Goal: Information Seeking & Learning: Learn about a topic

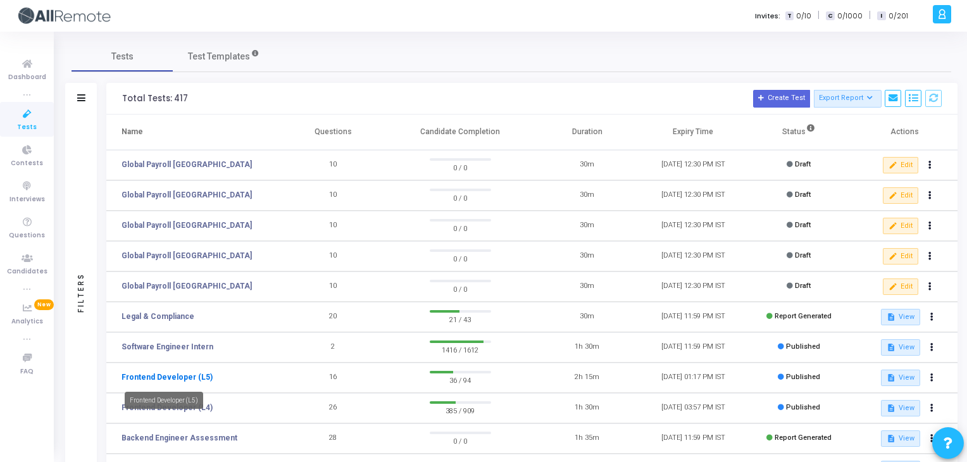
click at [182, 376] on link "Frontend Developer (L5)" at bounding box center [166, 376] width 91 height 11
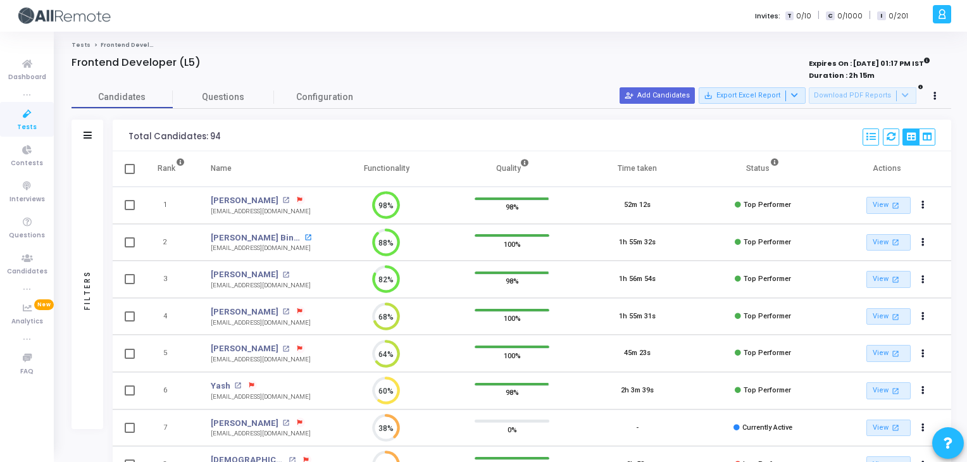
click at [304, 235] on mat-icon "open_in_new" at bounding box center [307, 237] width 7 height 7
click at [282, 271] on mat-icon "open_in_new" at bounding box center [285, 274] width 7 height 7
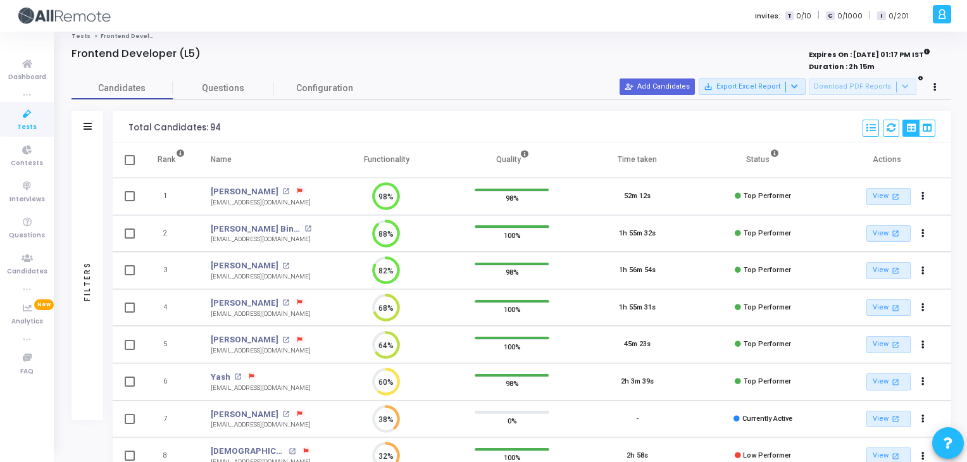
scroll to position [6, 0]
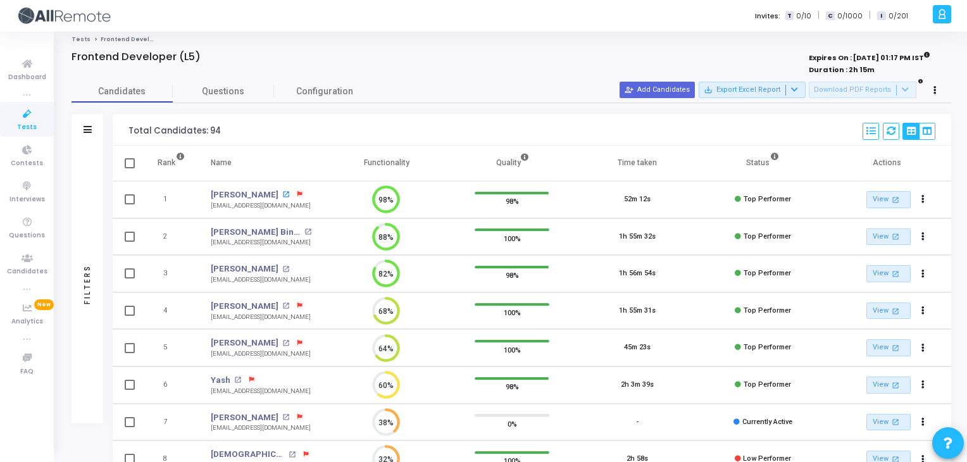
click at [282, 191] on mat-icon "open_in_new" at bounding box center [285, 194] width 7 height 7
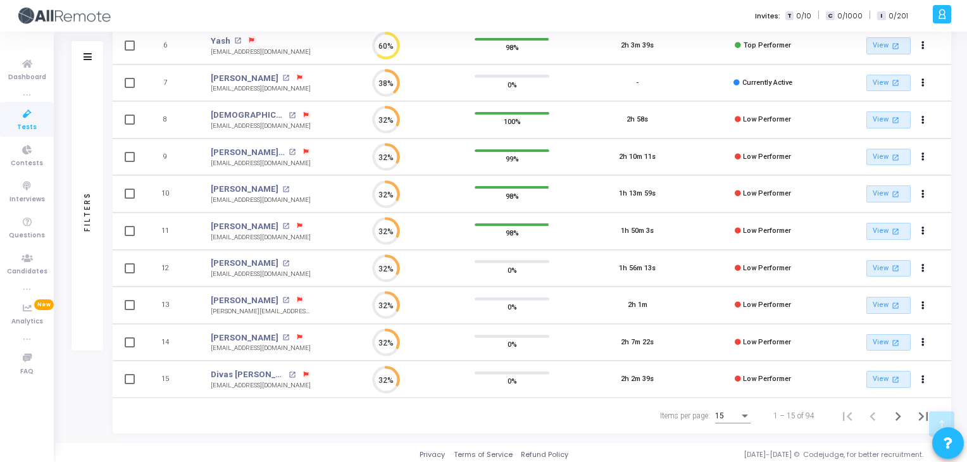
scroll to position [0, 0]
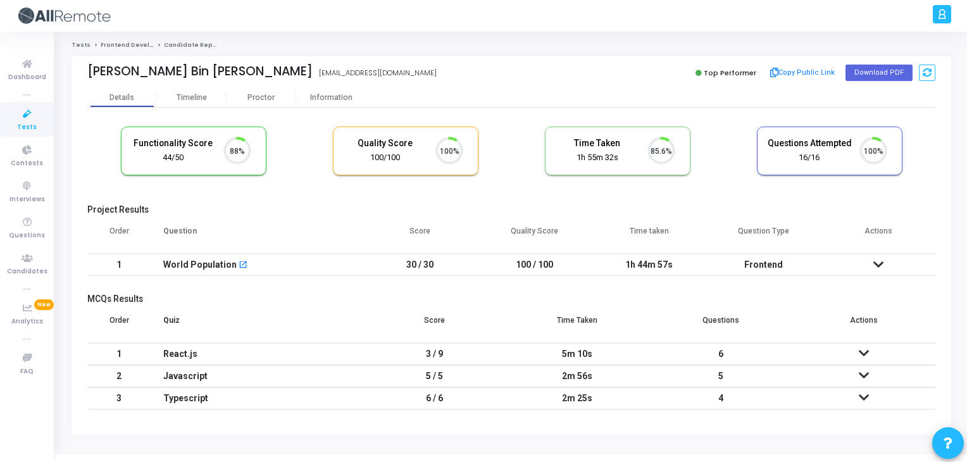
scroll to position [26, 32]
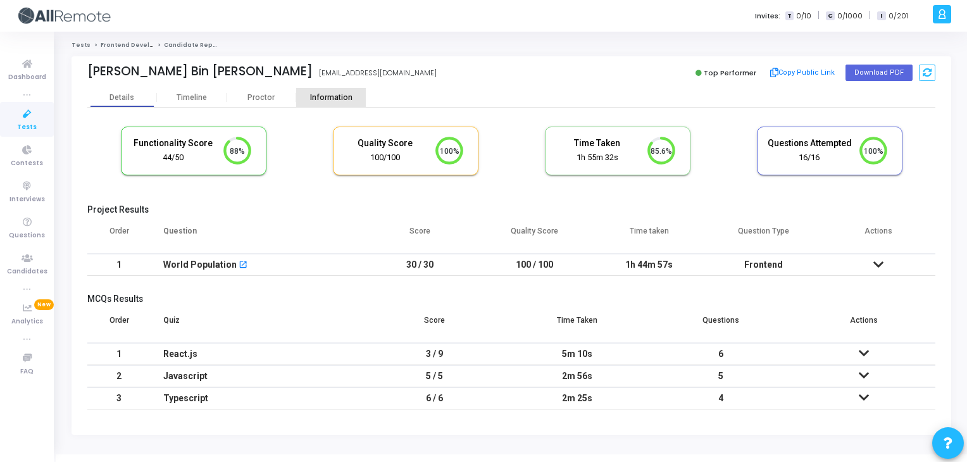
click at [325, 93] on div "Information" at bounding box center [331, 97] width 70 height 9
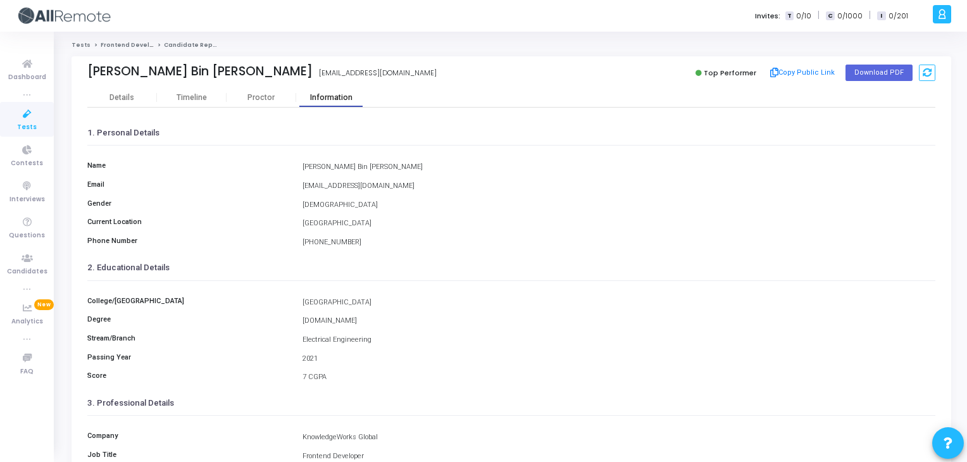
scroll to position [200, 0]
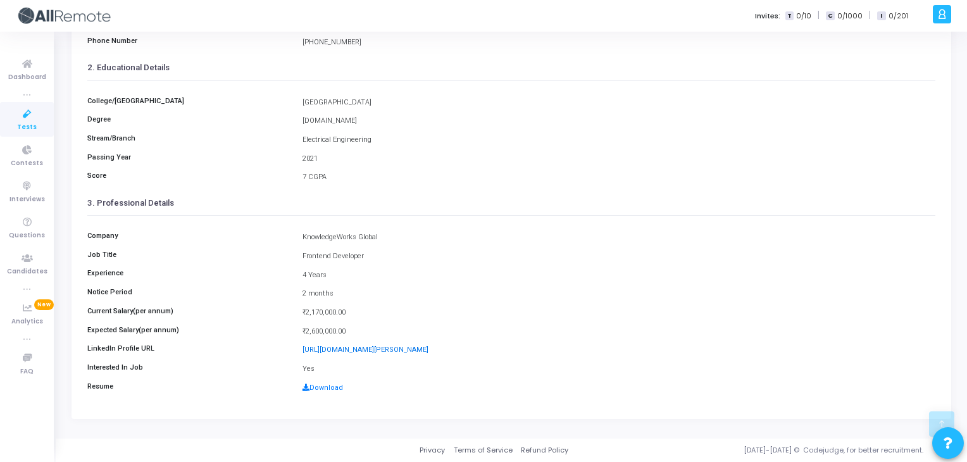
click at [383, 348] on link "[URL][DOMAIN_NAME][PERSON_NAME]" at bounding box center [365, 349] width 126 height 8
click at [329, 386] on link "Download" at bounding box center [322, 387] width 40 height 8
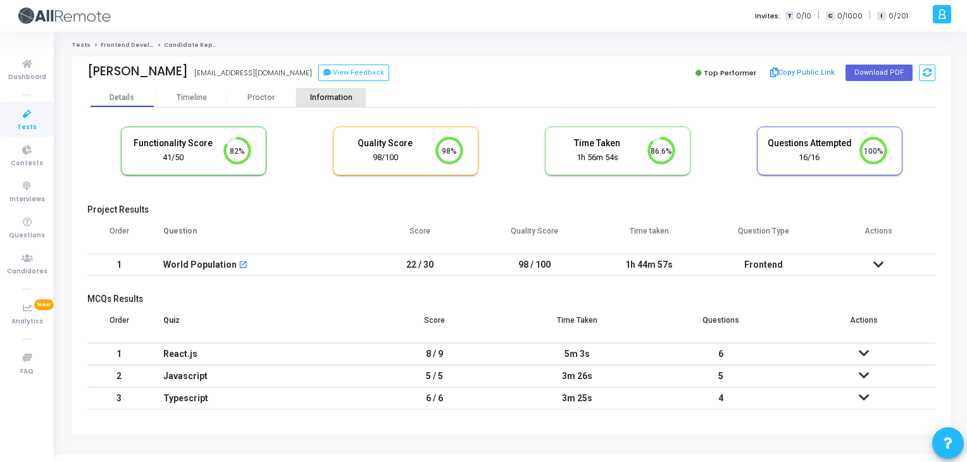
click at [329, 94] on div "Information" at bounding box center [331, 97] width 70 height 9
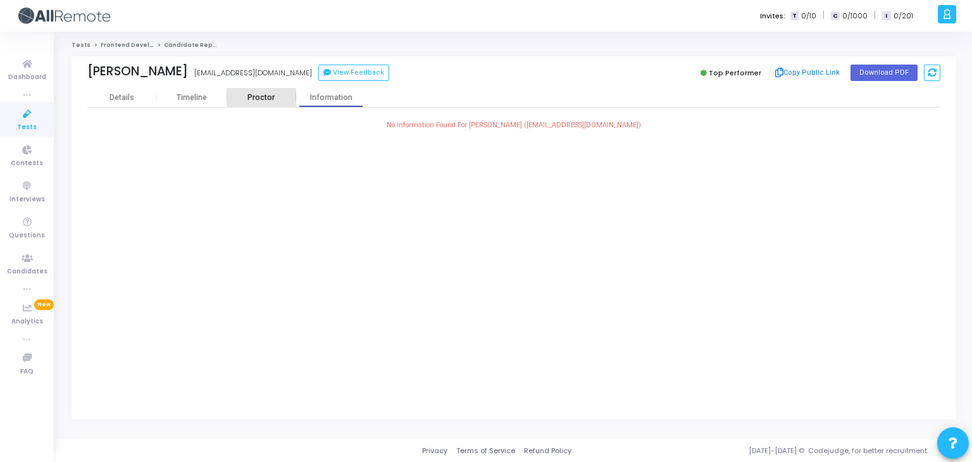
click at [278, 94] on div "Proctor" at bounding box center [261, 97] width 70 height 9
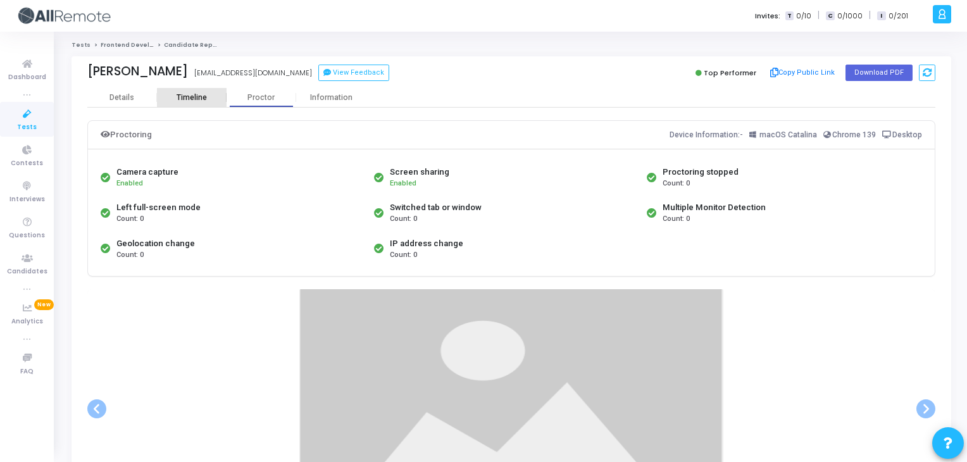
click at [193, 100] on div "Timeline" at bounding box center [191, 97] width 30 height 9
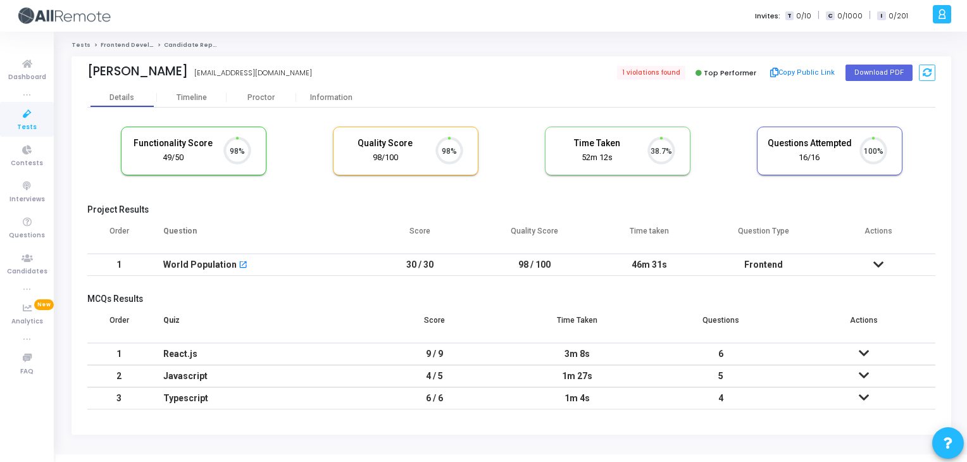
scroll to position [26, 32]
click at [328, 99] on div "Information" at bounding box center [331, 97] width 70 height 9
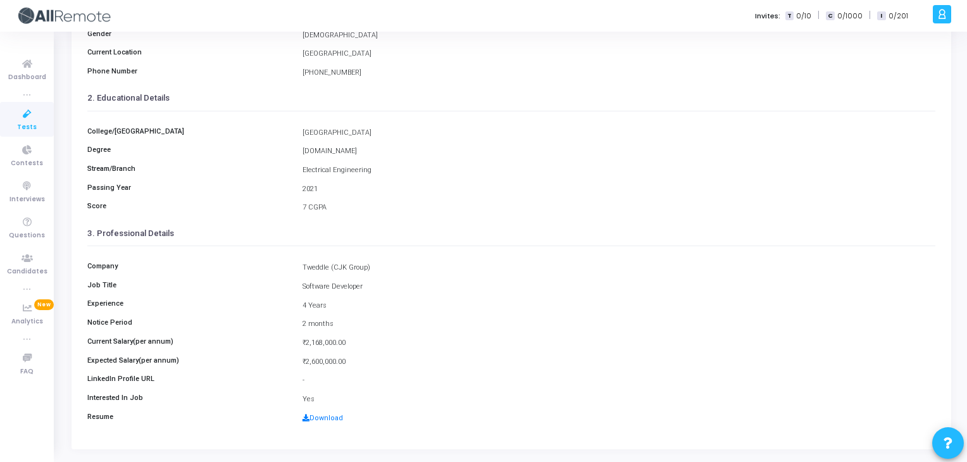
scroll to position [177, 0]
